Goal: Task Accomplishment & Management: Manage account settings

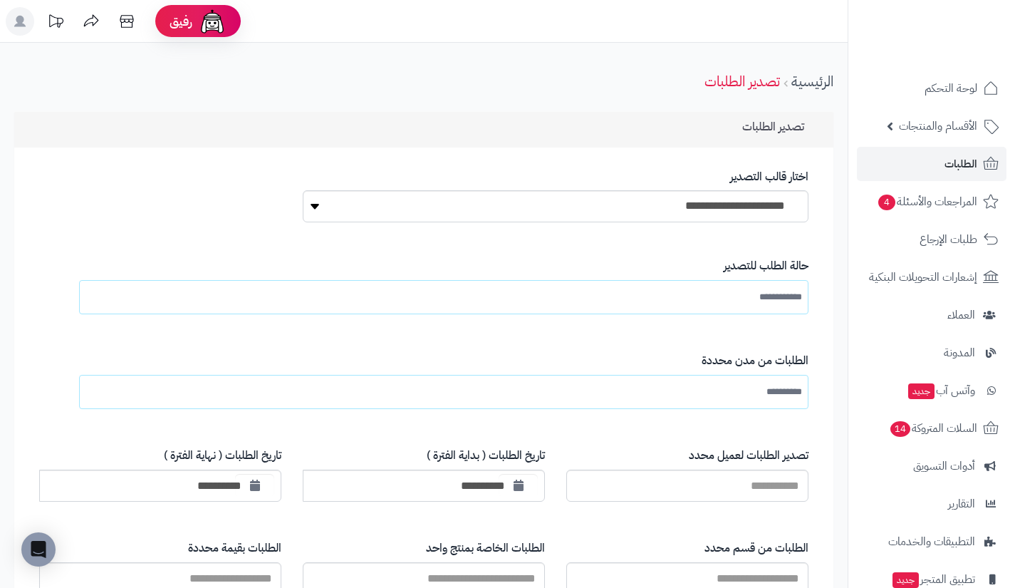
scroll to position [1072, 0]
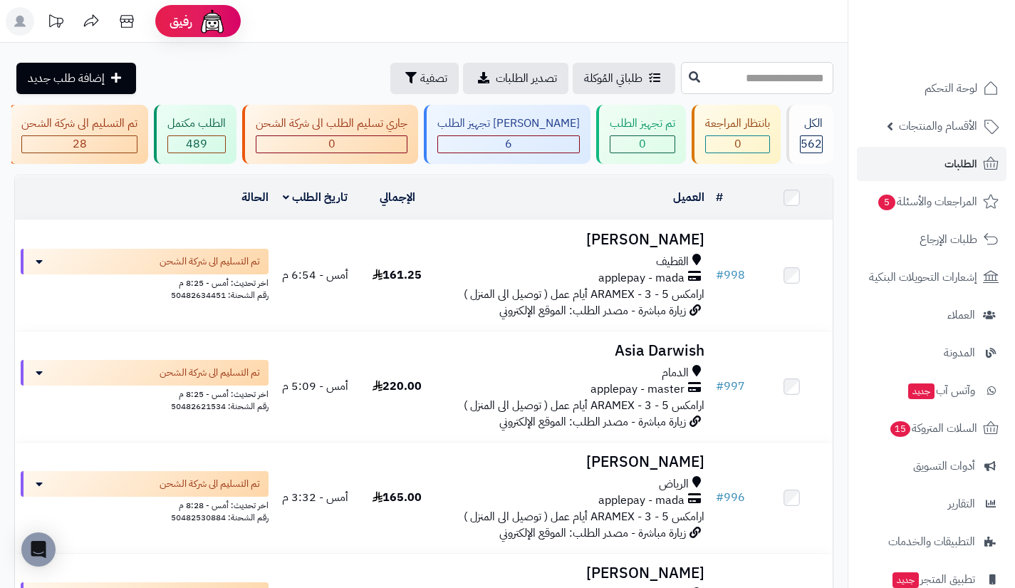
drag, startPoint x: 0, startPoint y: 0, endPoint x: 740, endPoint y: 63, distance: 743.1
click at [740, 63] on input "text" at bounding box center [757, 78] width 152 height 32
type input "***"
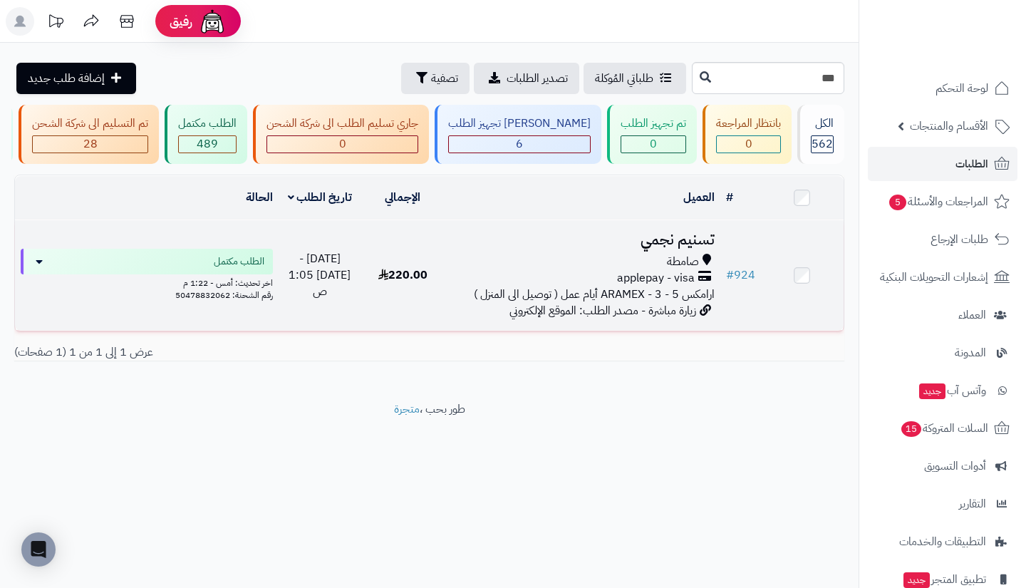
click at [672, 264] on span "صامطة" at bounding box center [683, 262] width 32 height 16
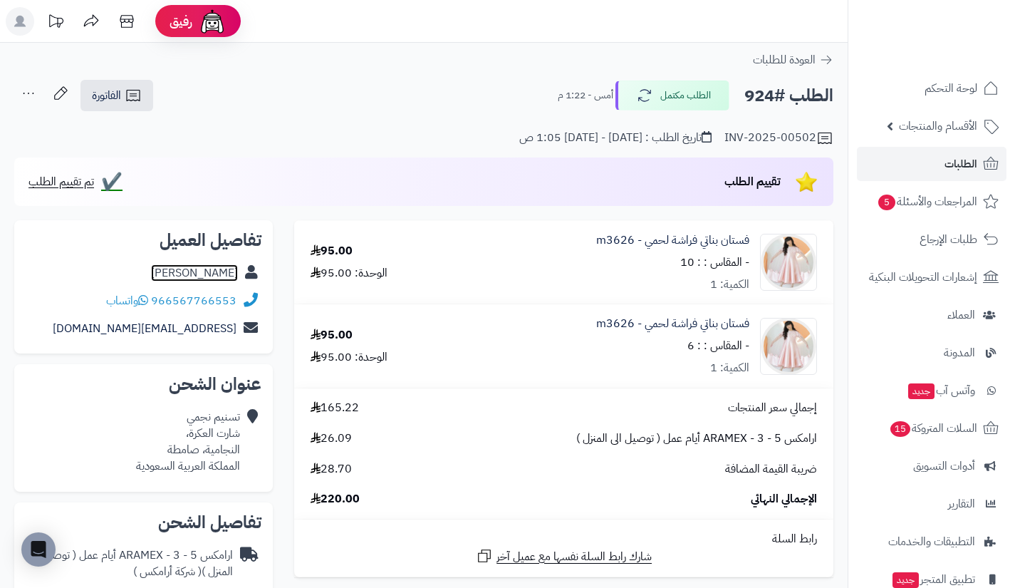
click at [232, 269] on link "تسنيم نجمي" at bounding box center [194, 272] width 87 height 17
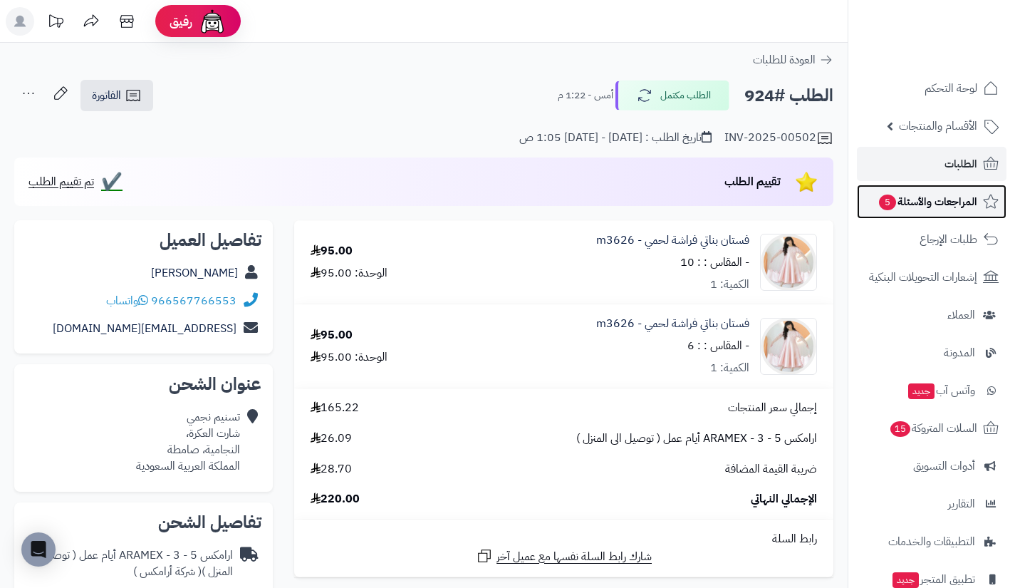
click at [921, 198] on span "المراجعات والأسئلة 5" at bounding box center [928, 202] width 100 height 20
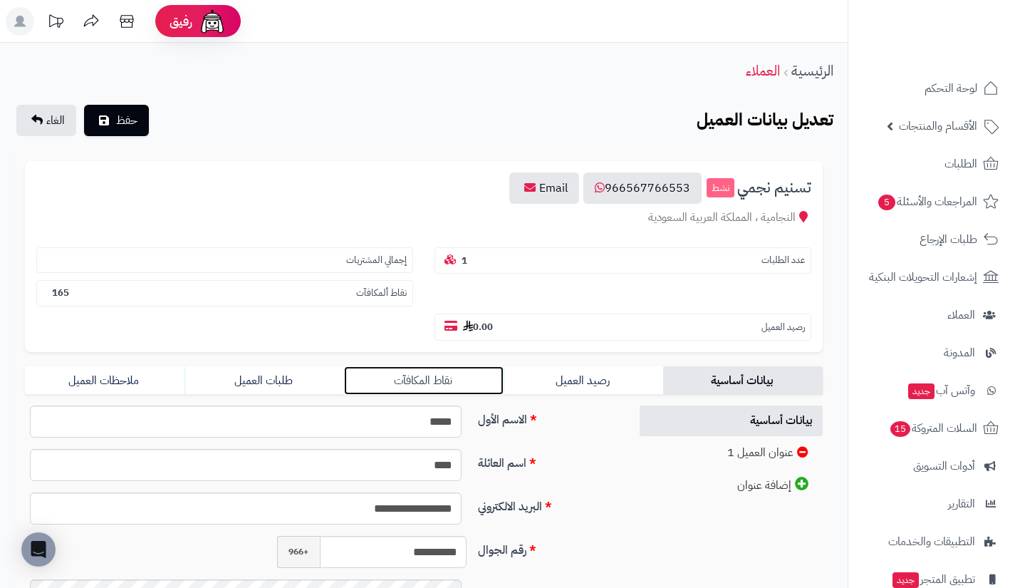
click at [485, 376] on link "نقاط المكافآت" at bounding box center [424, 380] width 160 height 29
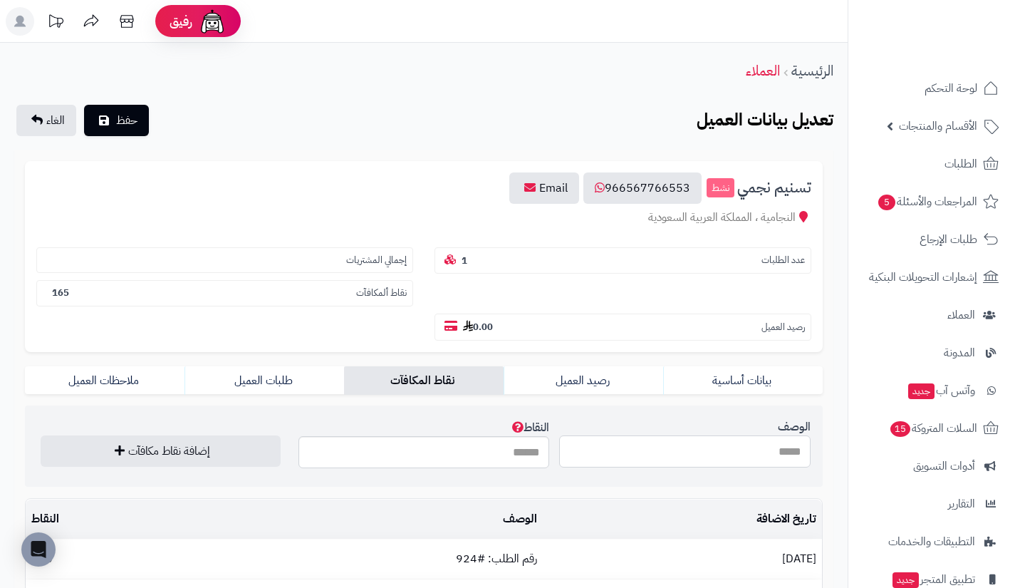
click at [624, 445] on input "الوصف" at bounding box center [685, 451] width 252 height 32
type input "**********"
type input "***"
click at [41, 435] on button "إضافة نقاط مكافآت" at bounding box center [161, 450] width 240 height 31
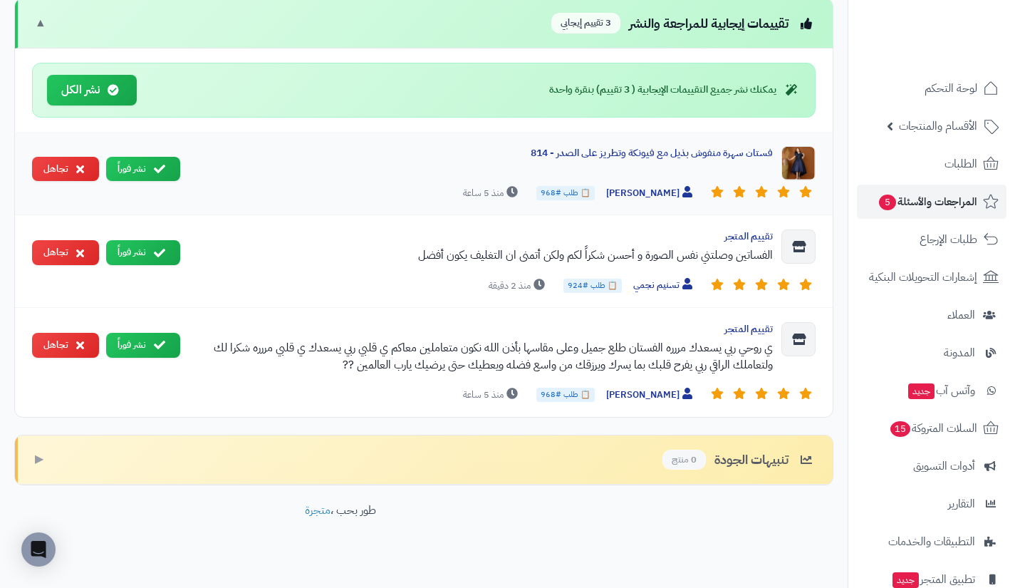
scroll to position [624, 0]
drag, startPoint x: 409, startPoint y: 260, endPoint x: 772, endPoint y: 255, distance: 363.5
click at [772, 255] on div "الفساتين وصلتني نفس الصورة و أحسن شكراً لكم ولكن أتمنى ان التغليف يكون أفضل" at bounding box center [482, 255] width 581 height 17
copy div "الفساتين وصلتني نفس الصورة و أحسن شكراً لكم ولكن أتمنى ان التغليف يكون أفضل"
click at [108, 90] on icon at bounding box center [113, 89] width 11 height 11
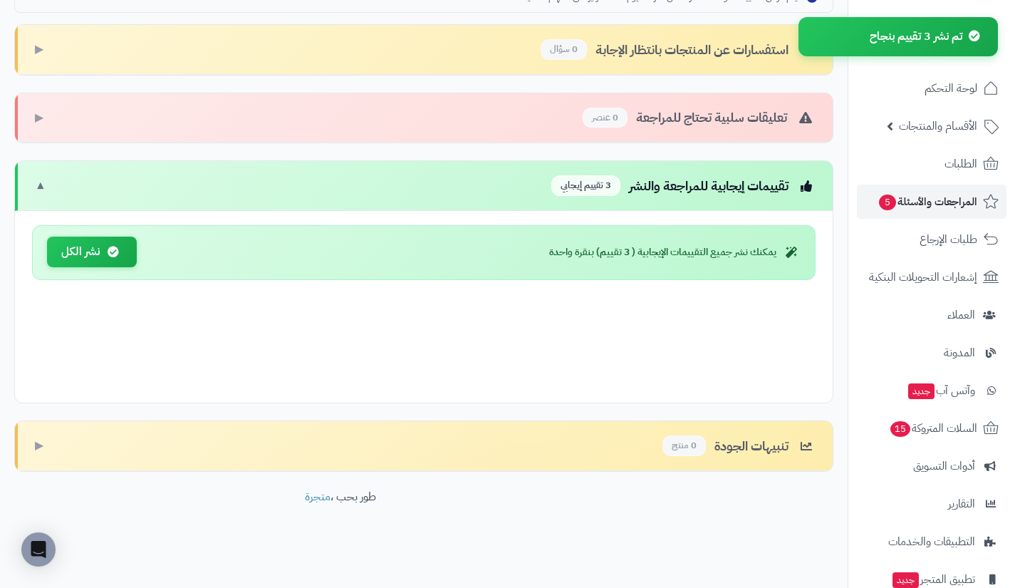
scroll to position [354, 0]
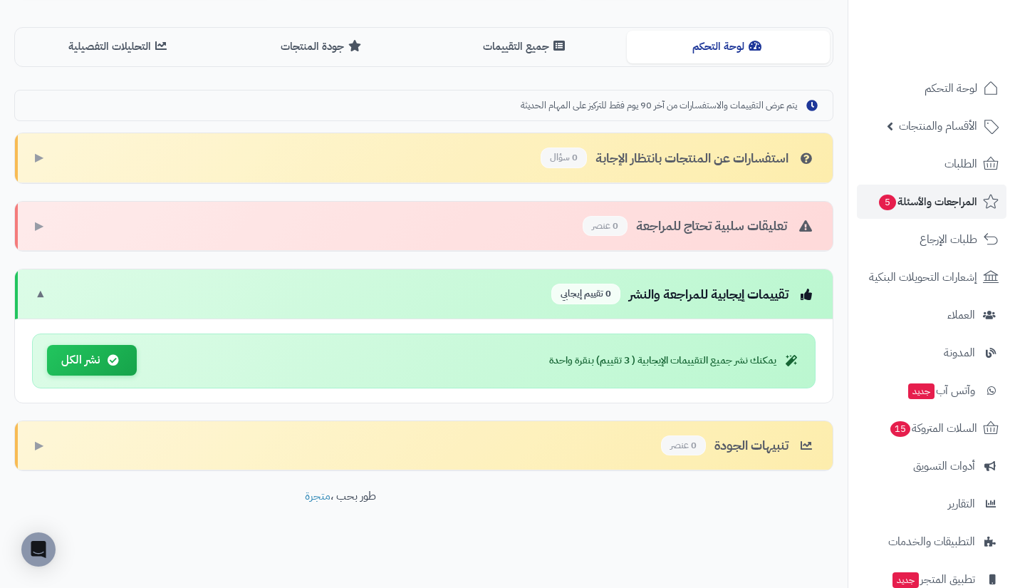
click at [242, 408] on div "يتم عرض التقييمات والاستفسارات من آخر 90 يوم فقط للتركيز على المهام الحديثة است…" at bounding box center [423, 281] width 819 height 382
click at [116, 363] on icon at bounding box center [113, 359] width 11 height 11
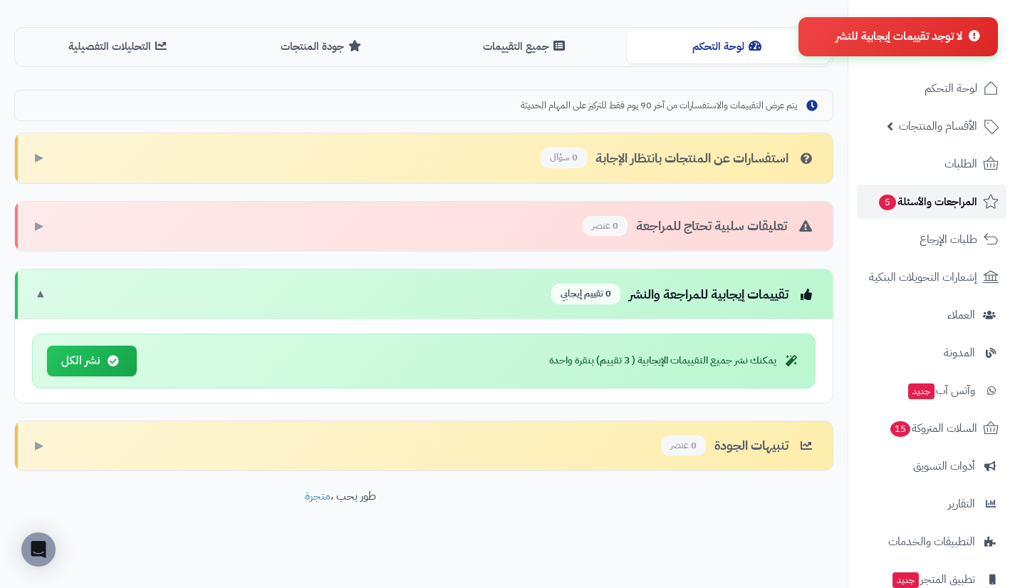
click at [925, 190] on link "المراجعات والأسئلة 5" at bounding box center [932, 202] width 150 height 34
